Goal: Communication & Community: Answer question/provide support

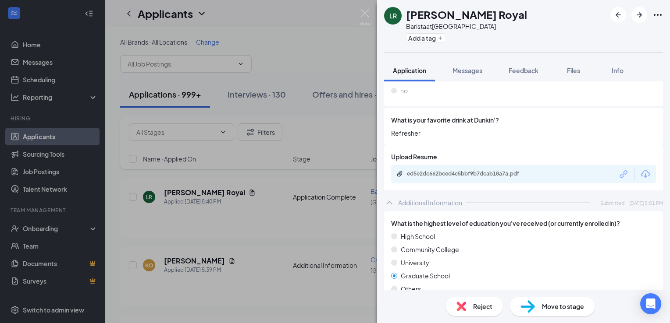
scroll to position [384, 0]
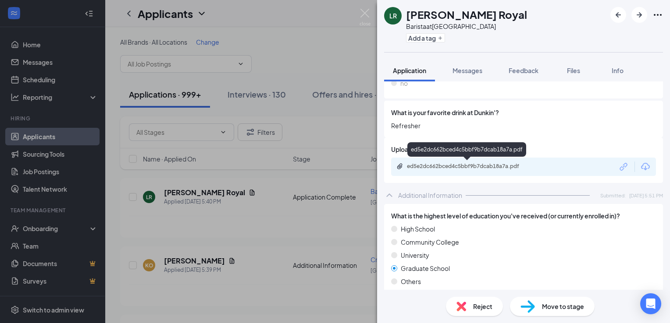
click at [437, 169] on div "ed5e2dc662bced4c5bbf9b7dcab18a7a.pdf" at bounding box center [468, 166] width 123 height 7
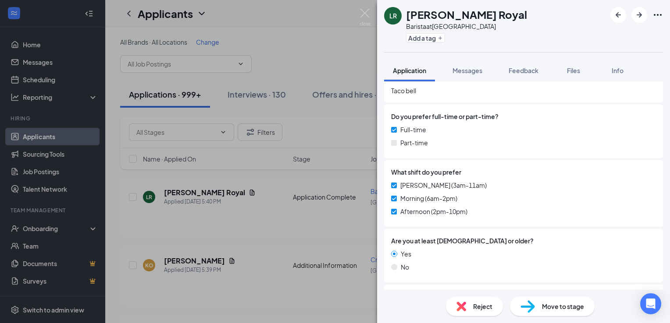
scroll to position [0, 0]
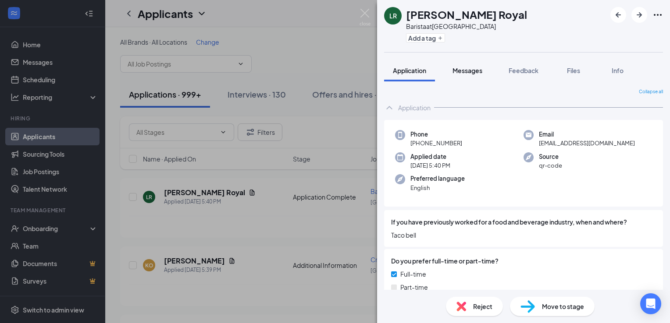
click at [465, 71] on span "Messages" at bounding box center [467, 71] width 30 height 8
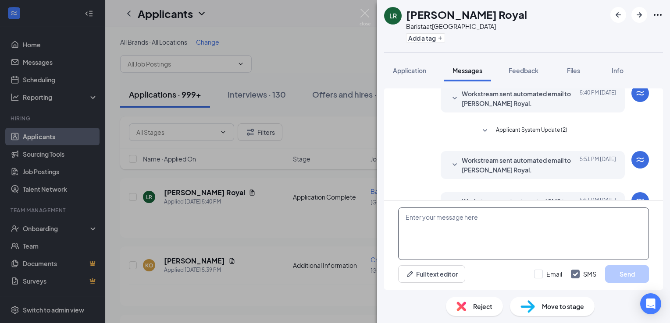
scroll to position [62, 0]
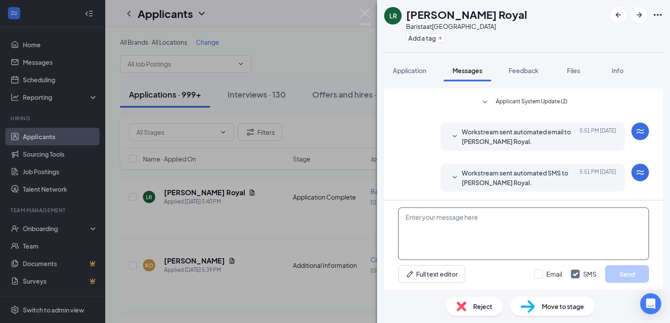
click at [472, 224] on textarea at bounding box center [523, 234] width 251 height 53
click at [425, 233] on textarea "Hi [PERSON_NAME]! I got your app" at bounding box center [523, 234] width 251 height 53
click at [445, 226] on textarea "Hi [PERSON_NAME]! I got your app" at bounding box center [523, 234] width 251 height 53
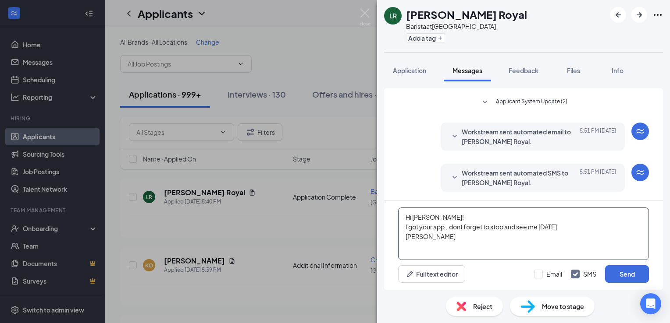
click at [435, 247] on textarea "Hi [PERSON_NAME]! I got your app , dont forget to stop and see me [DATE] [PERSO…" at bounding box center [523, 234] width 251 height 53
click at [595, 235] on textarea "Hi [PERSON_NAME]! I got your app , dont forget to stop and see me [DATE] [PERSO…" at bounding box center [523, 234] width 251 height 53
click at [417, 244] on textarea "Hi [PERSON_NAME]! I got your app , dont forget to stop and see me [DATE] [PERSO…" at bounding box center [523, 234] width 251 height 53
type textarea "Hi [PERSON_NAME]! I got your app , dont forget to stop and see me [DATE] [PERSO…"
click at [537, 273] on input "Email" at bounding box center [548, 274] width 28 height 9
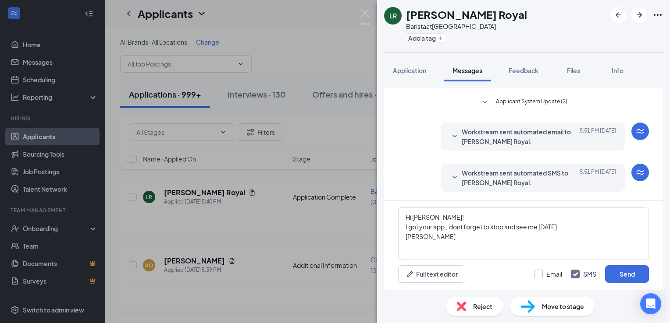
checkbox input "true"
click at [636, 276] on button "Send" at bounding box center [627, 275] width 44 height 18
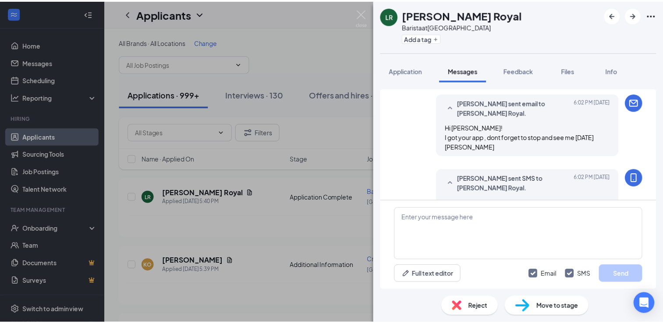
scroll to position [196, 0]
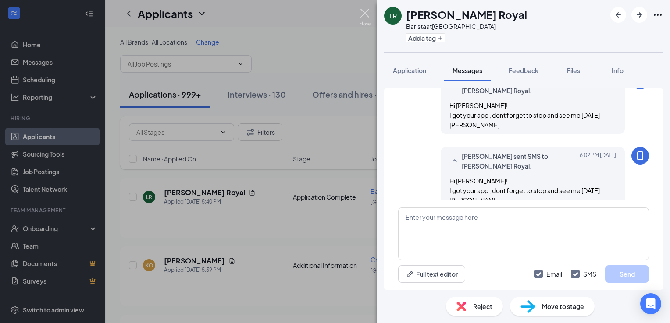
click at [364, 16] on img at bounding box center [364, 17] width 11 height 17
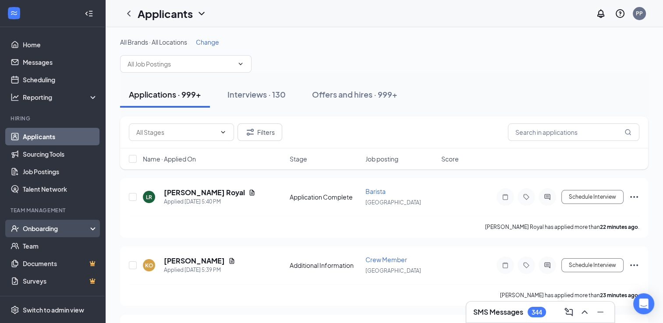
click at [41, 237] on div "Onboarding" at bounding box center [52, 229] width 105 height 18
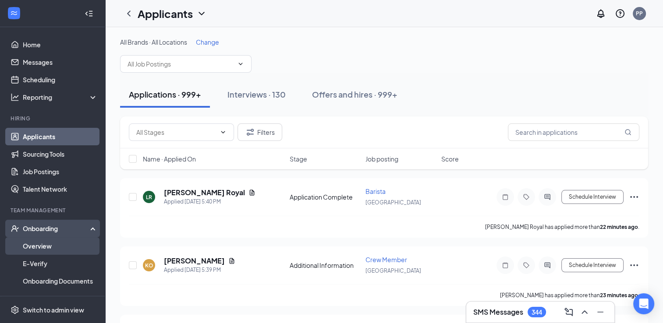
click at [36, 245] on link "Overview" at bounding box center [60, 247] width 75 height 18
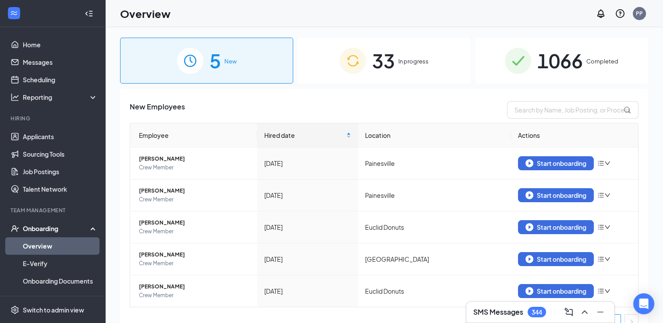
click at [387, 65] on span "33" at bounding box center [383, 61] width 23 height 30
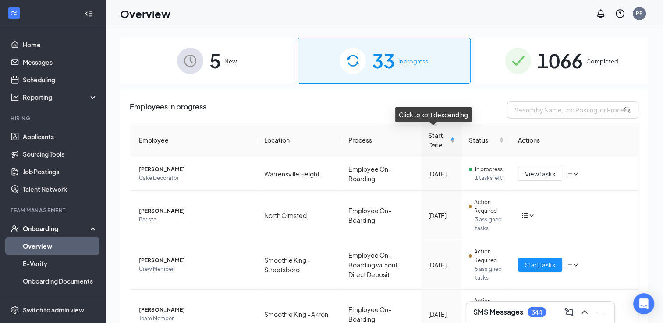
click at [437, 143] on span "Start Date" at bounding box center [438, 140] width 20 height 19
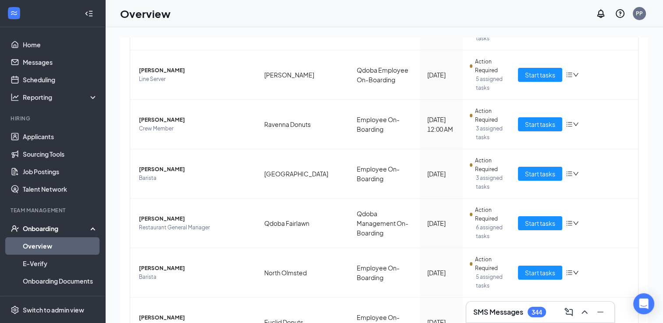
scroll to position [203, 0]
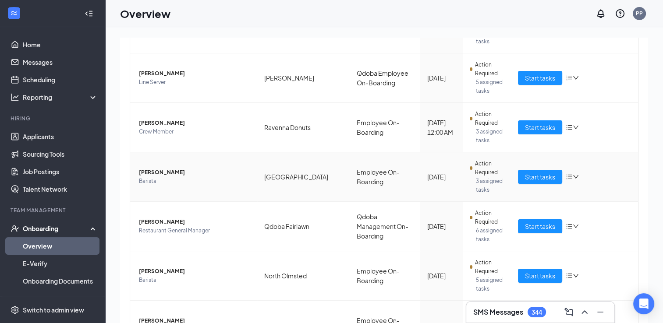
click at [145, 172] on span "[PERSON_NAME]" at bounding box center [194, 172] width 111 height 9
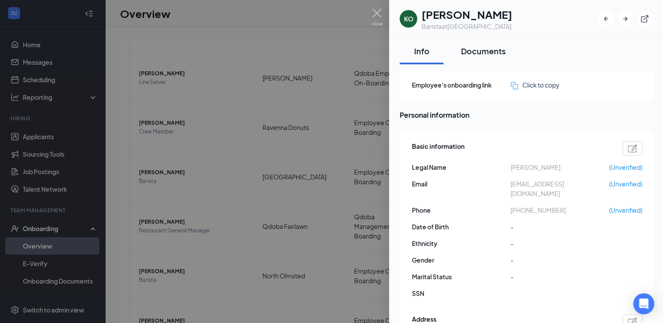
click at [484, 50] on div "Documents" at bounding box center [483, 51] width 45 height 11
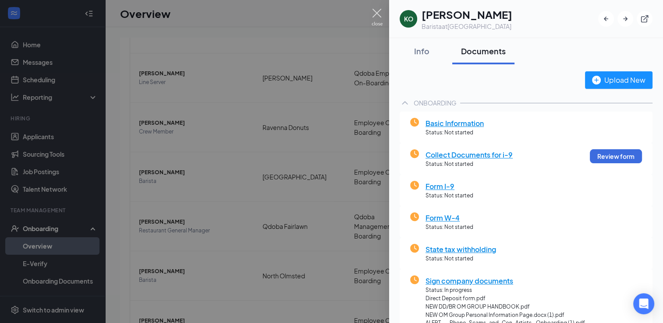
click at [375, 13] on img at bounding box center [377, 17] width 11 height 17
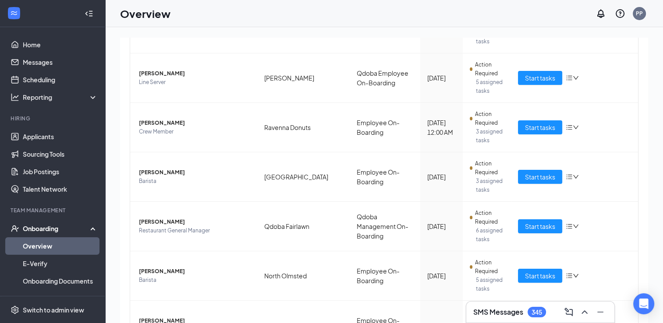
click at [501, 317] on h3 "SMS Messages" at bounding box center [498, 313] width 50 height 10
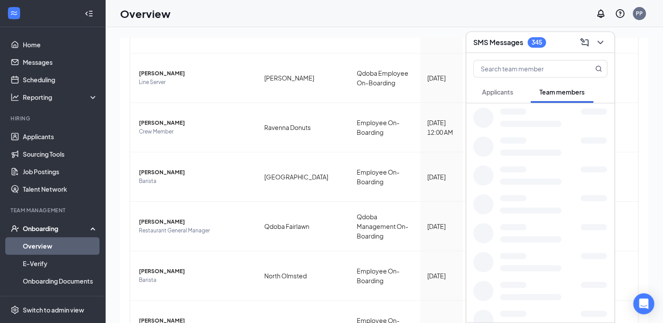
click at [498, 100] on button "Applicants" at bounding box center [497, 92] width 49 height 22
